Goal: Information Seeking & Learning: Check status

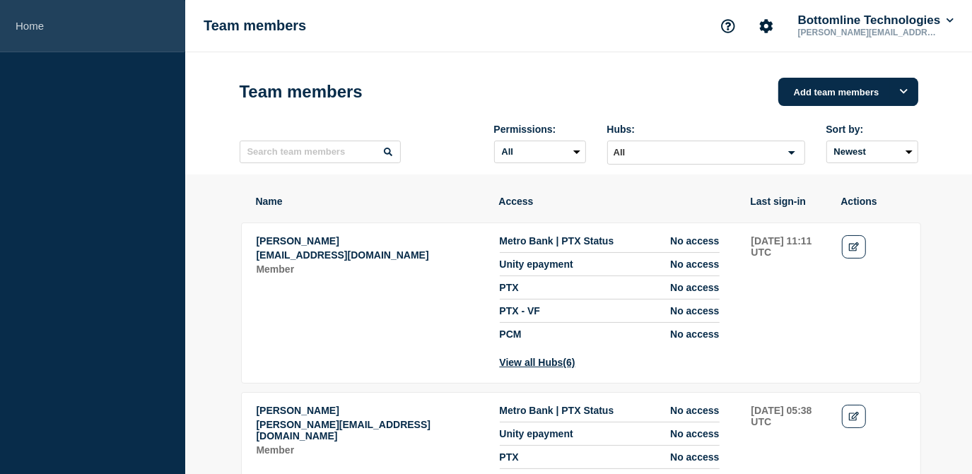
click at [51, 10] on link "Home" at bounding box center [92, 26] width 185 height 52
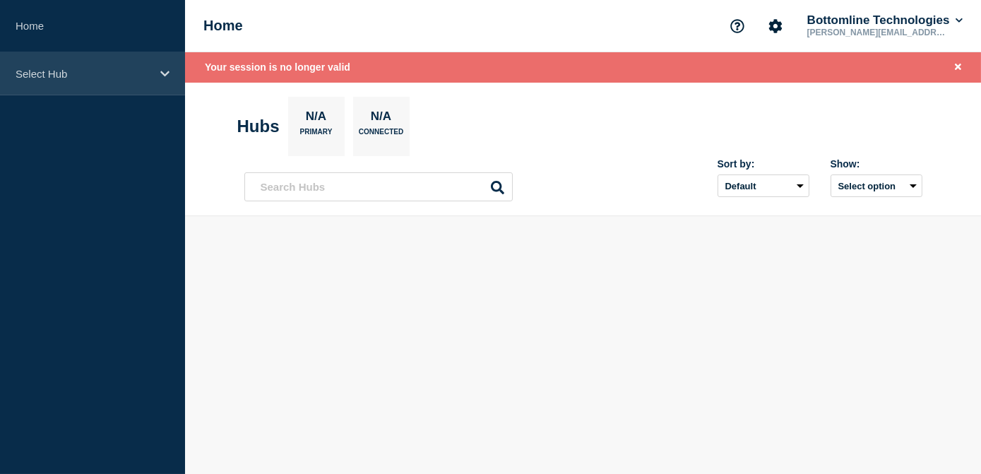
click at [96, 61] on div "Select Hub" at bounding box center [92, 73] width 185 height 43
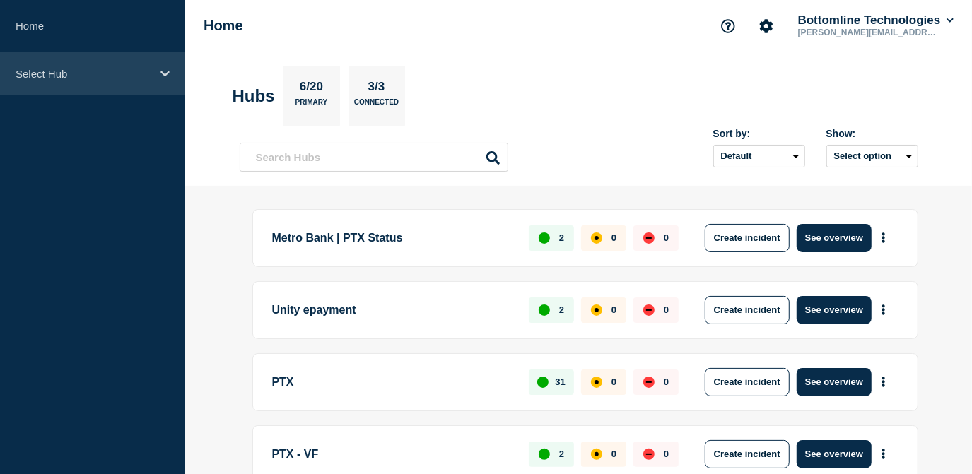
click at [53, 72] on p "Select Hub" at bounding box center [84, 74] width 136 height 12
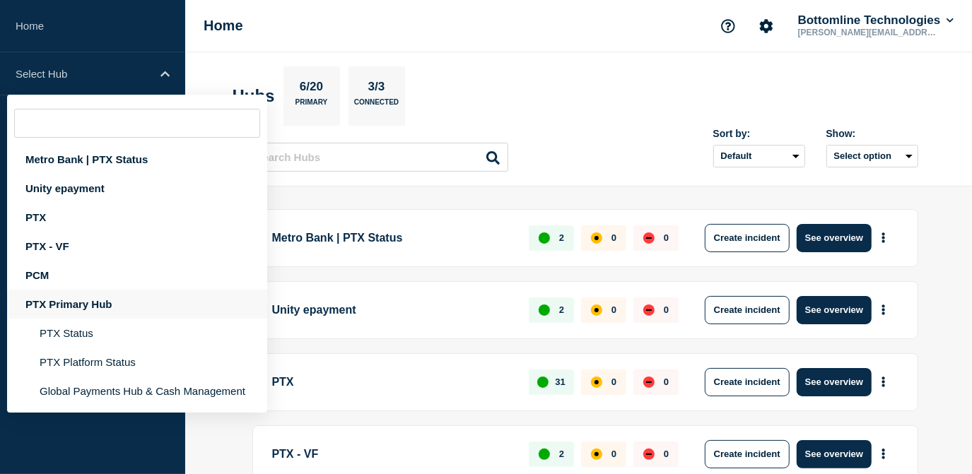
click at [70, 302] on div "PTX Primary Hub" at bounding box center [137, 304] width 260 height 29
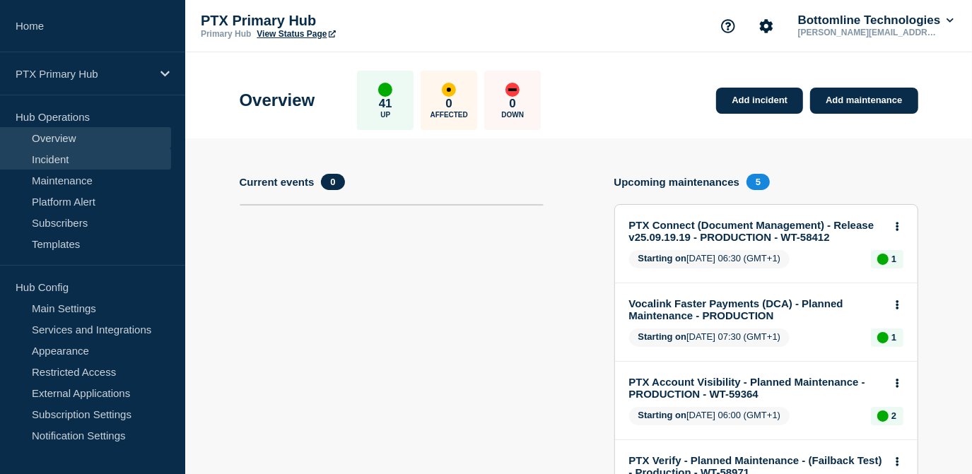
click at [59, 163] on link "Incident" at bounding box center [85, 158] width 171 height 21
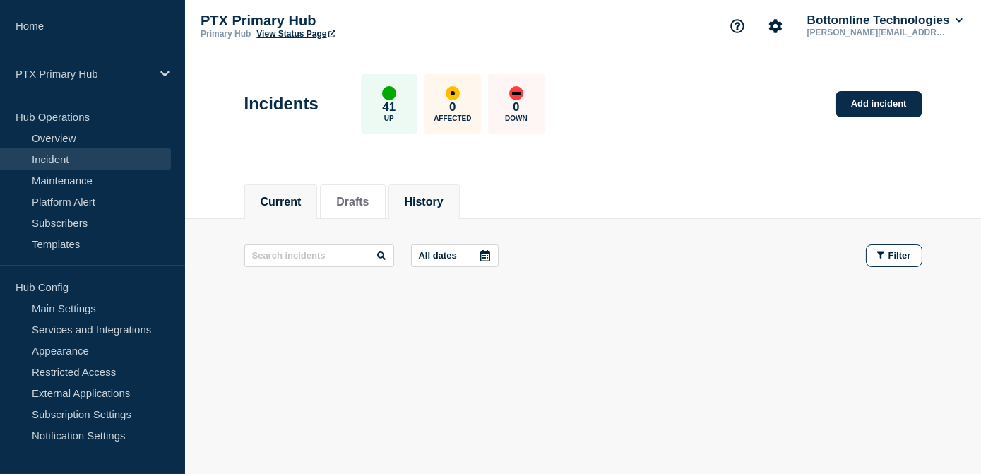
click at [450, 217] on li "History" at bounding box center [424, 201] width 71 height 35
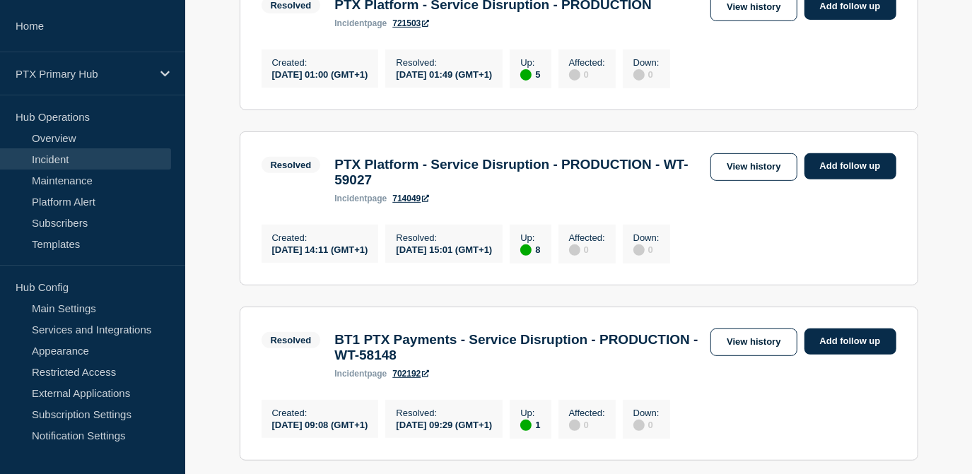
scroll to position [385, 0]
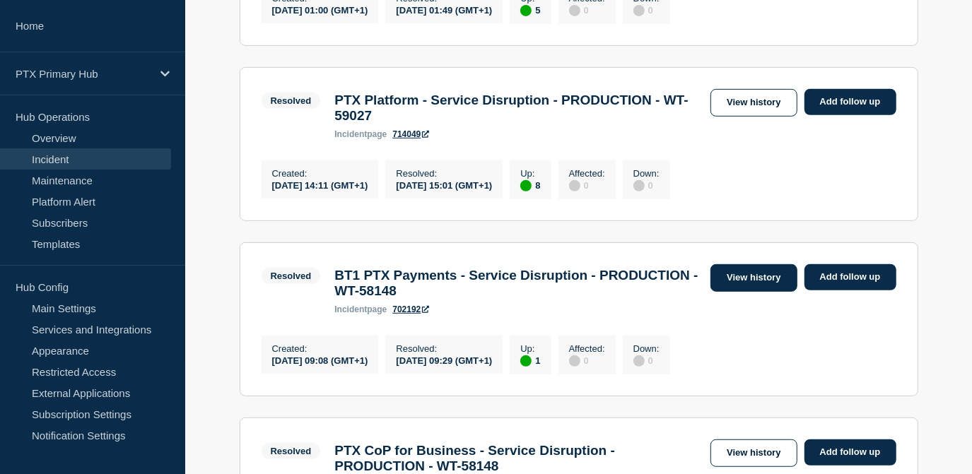
click at [741, 290] on link "View history" at bounding box center [753, 278] width 86 height 28
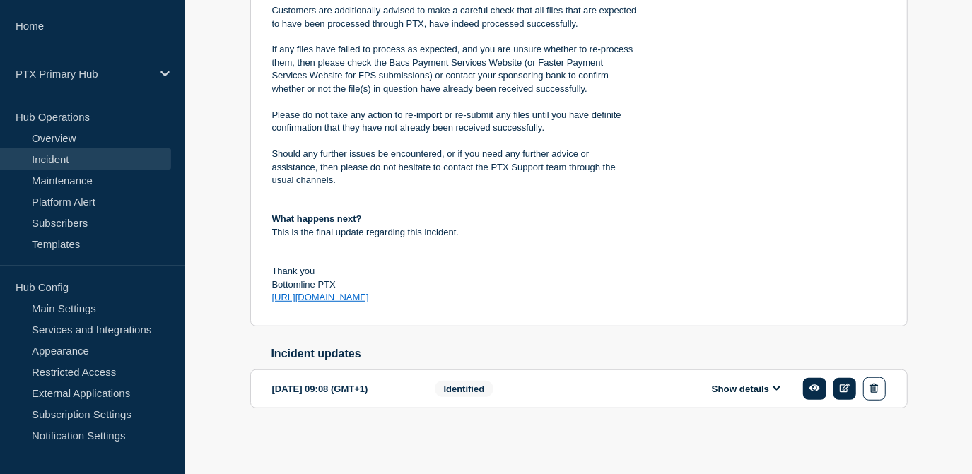
scroll to position [538, 0]
click at [735, 385] on button "Show details" at bounding box center [746, 389] width 78 height 12
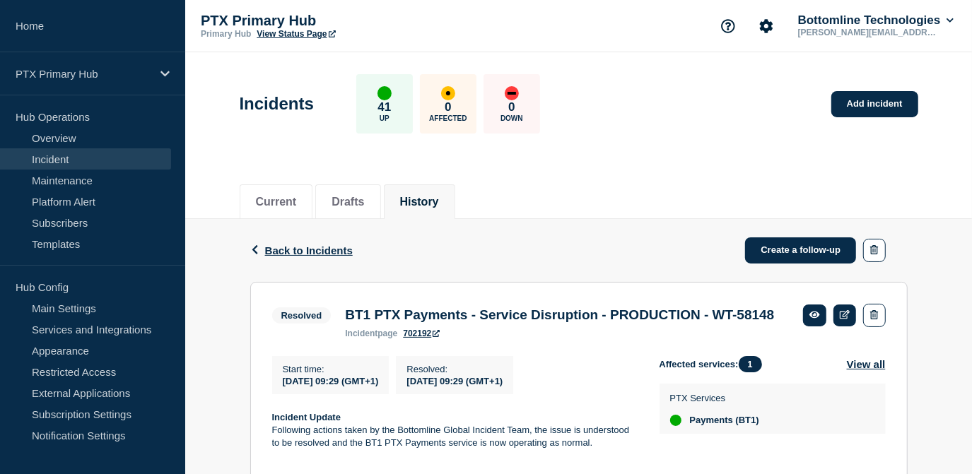
scroll to position [0, 0]
drag, startPoint x: 390, startPoint y: 338, endPoint x: 765, endPoint y: 309, distance: 375.6
click at [765, 309] on h3 "BT1 PTX Payments - Service Disruption - PRODUCTION - WT-58148" at bounding box center [559, 315] width 429 height 16
copy h3 "WT-58148"
